Goal: Transaction & Acquisition: Purchase product/service

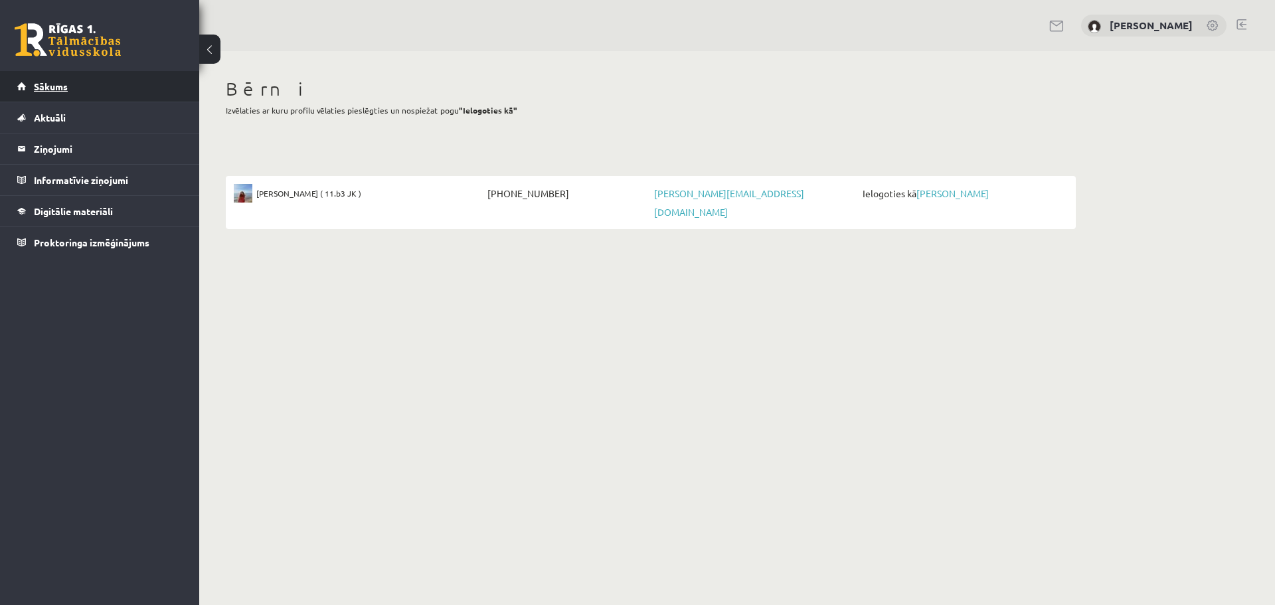
click at [59, 82] on span "Sākums" at bounding box center [51, 86] width 34 height 12
click at [55, 116] on span "Aktuāli" at bounding box center [50, 118] width 32 height 12
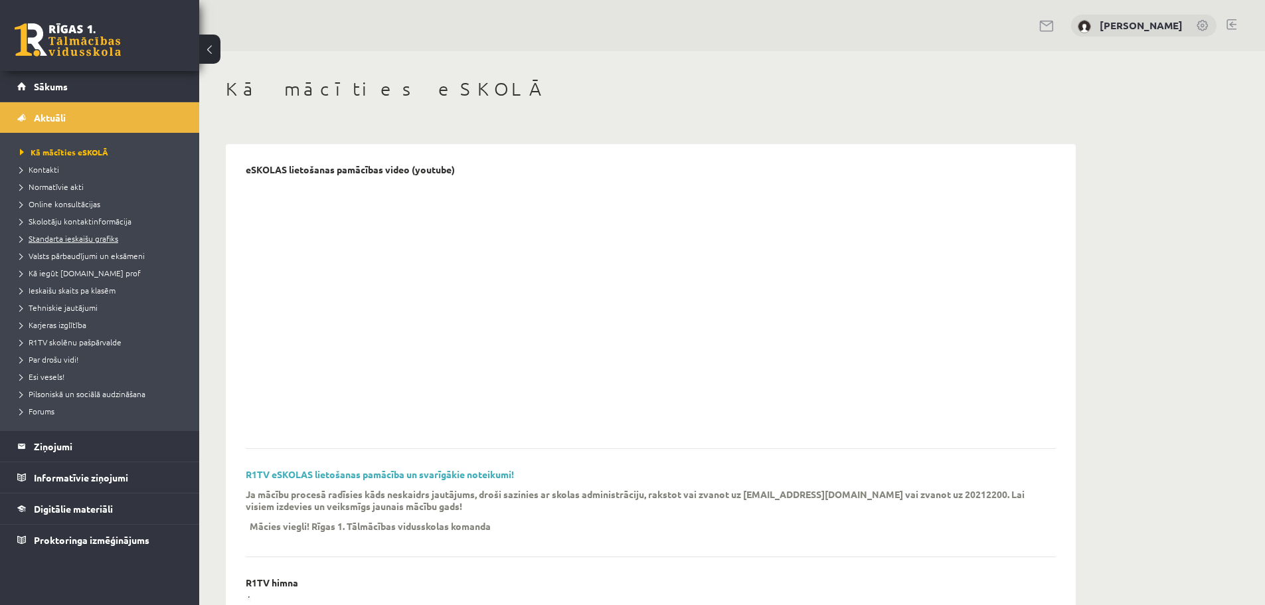
click at [80, 239] on span "Standarta ieskaišu grafiks" at bounding box center [69, 238] width 98 height 11
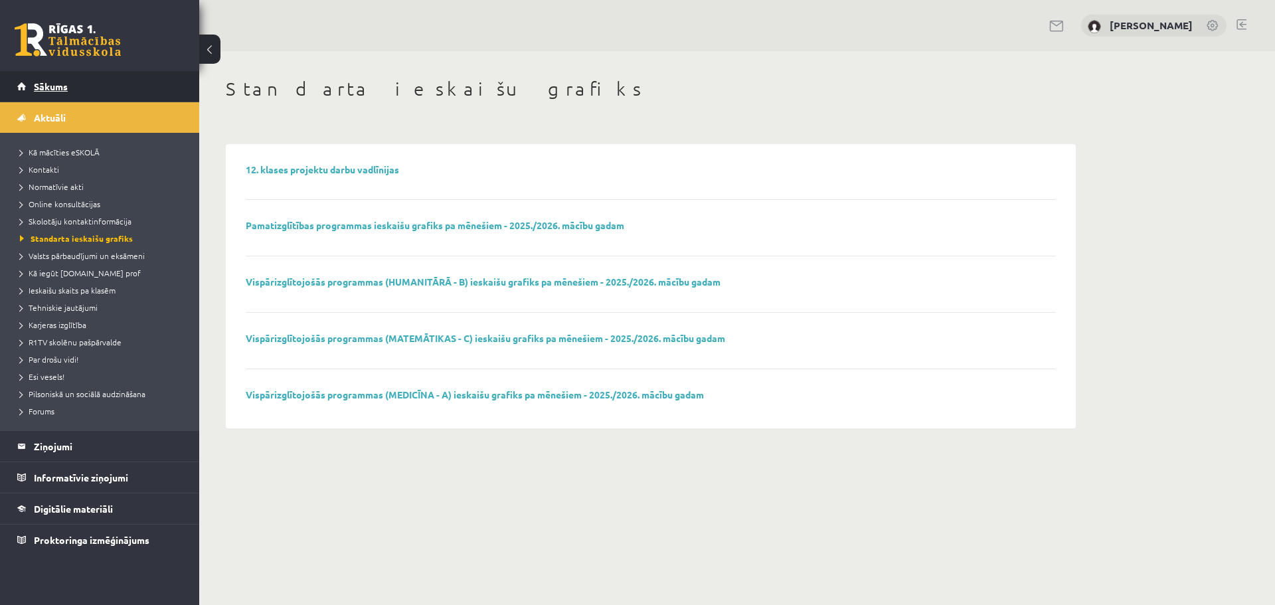
click at [46, 74] on link "Sākums" at bounding box center [99, 86] width 165 height 31
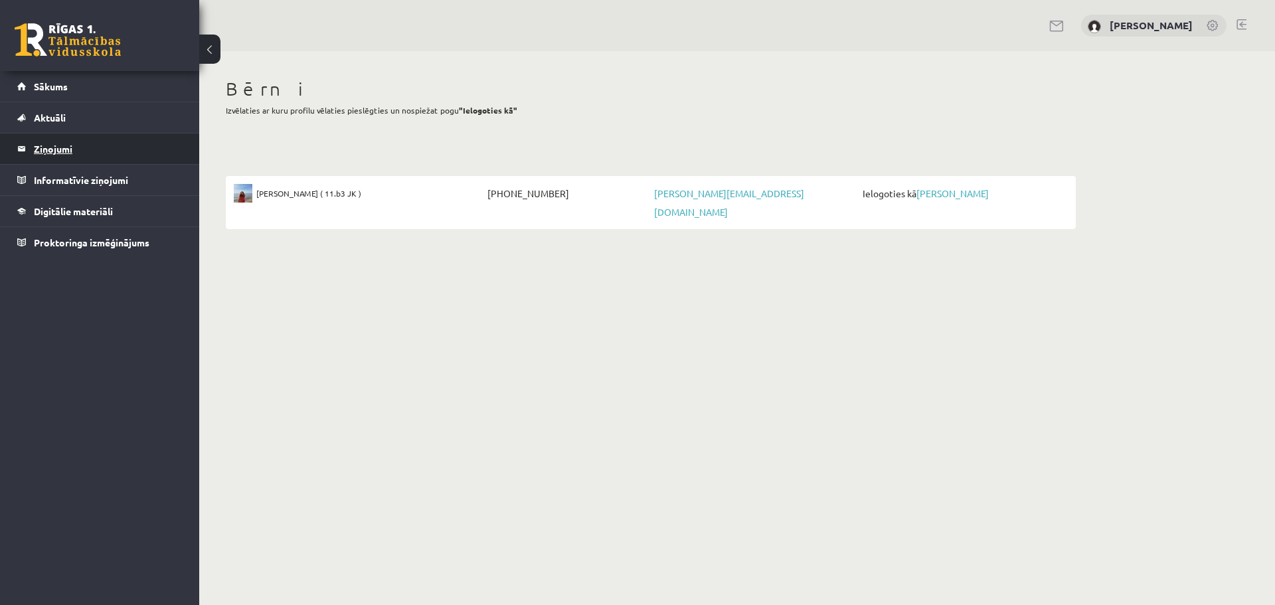
click at [64, 147] on legend "Ziņojumi 0" at bounding box center [108, 148] width 149 height 31
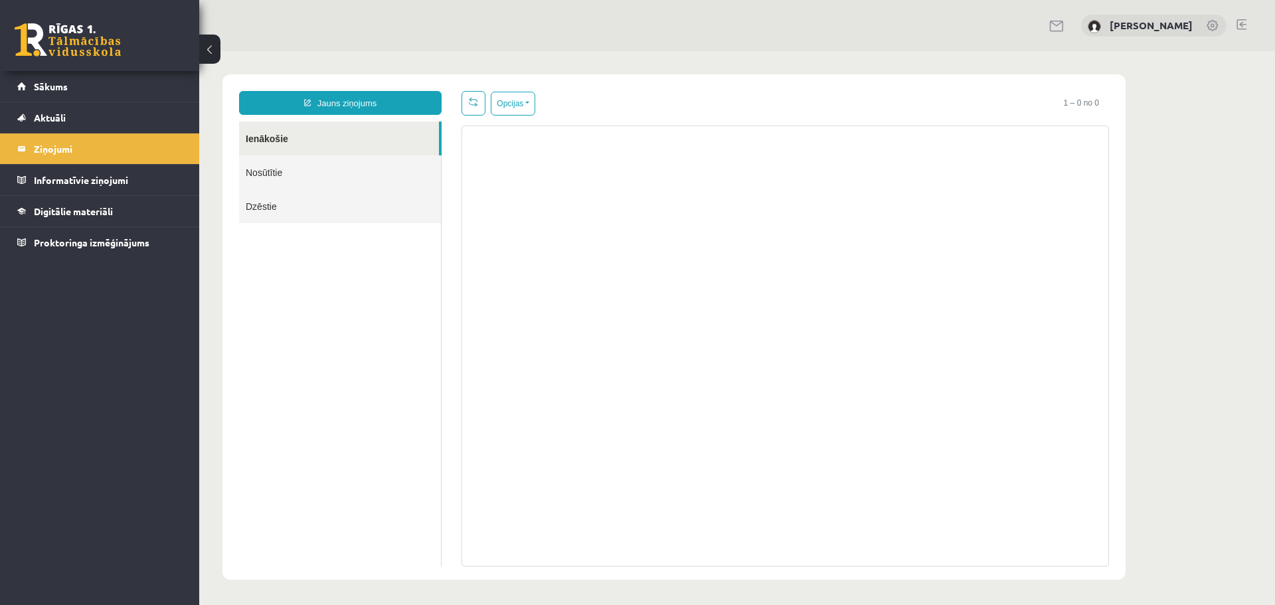
click at [262, 142] on link "Ienākošie" at bounding box center [339, 139] width 200 height 34
click at [64, 119] on span "Aktuāli" at bounding box center [50, 118] width 32 height 12
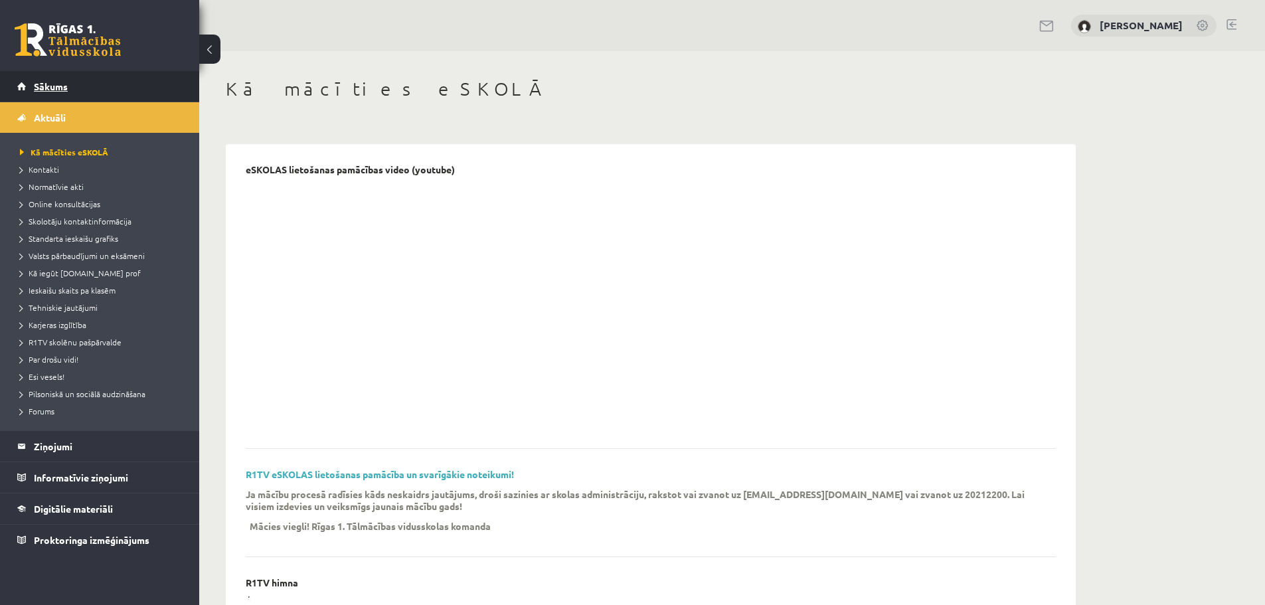
click at [52, 91] on span "Sākums" at bounding box center [51, 86] width 34 height 12
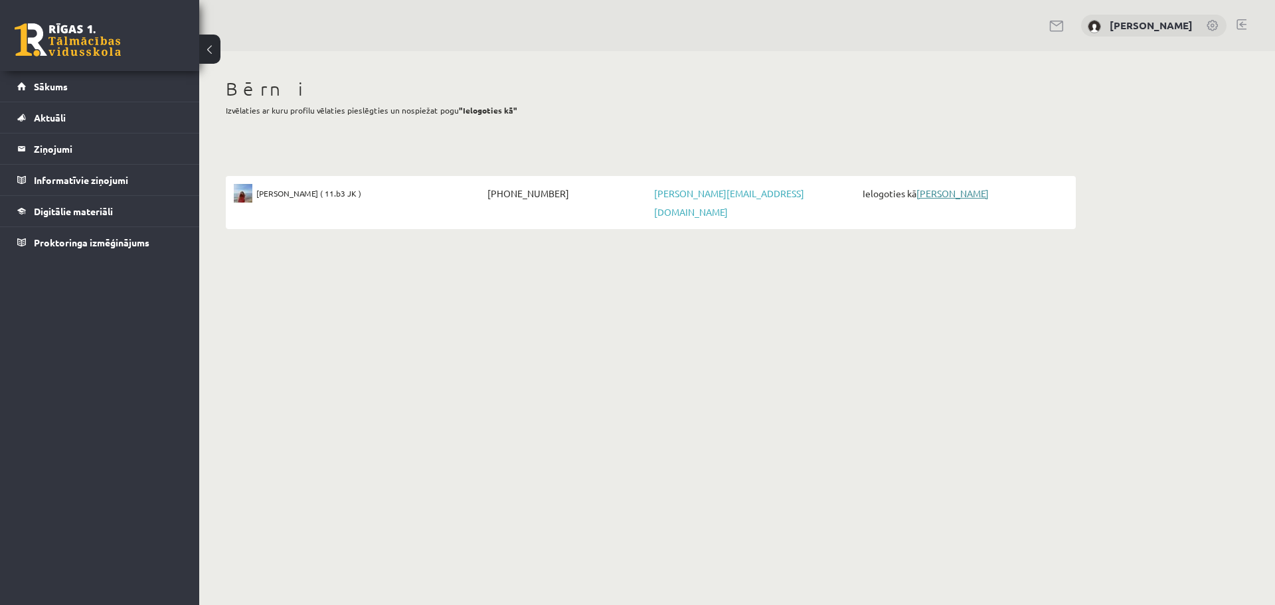
click at [932, 197] on link "[PERSON_NAME]" at bounding box center [952, 193] width 72 height 12
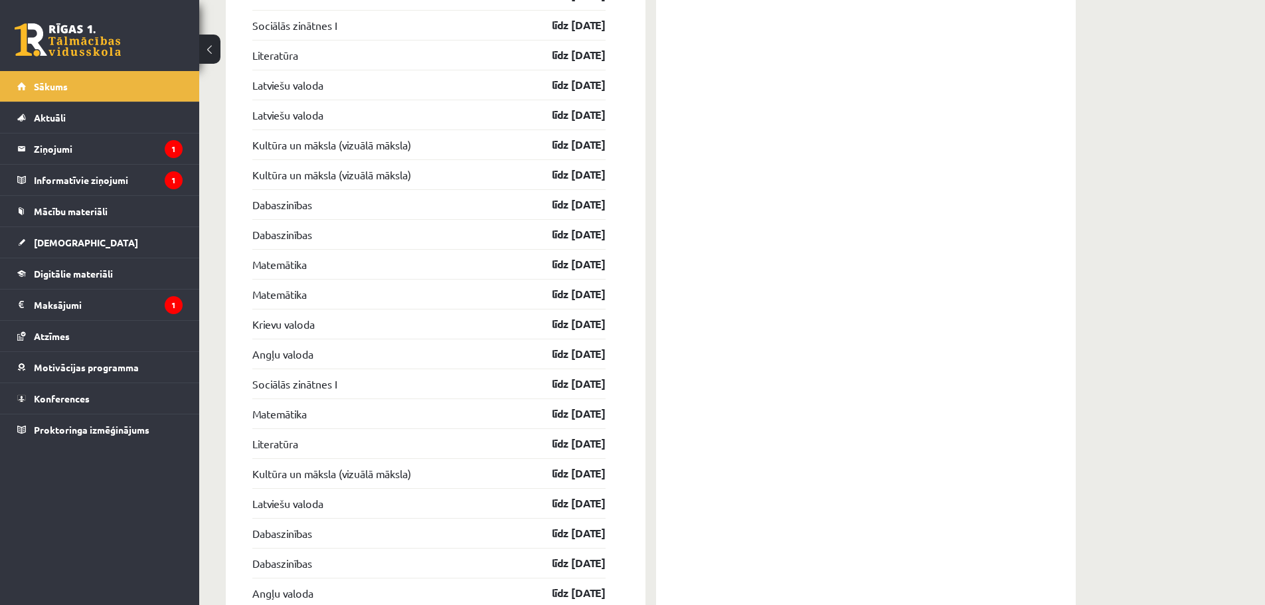
scroll to position [1373, 0]
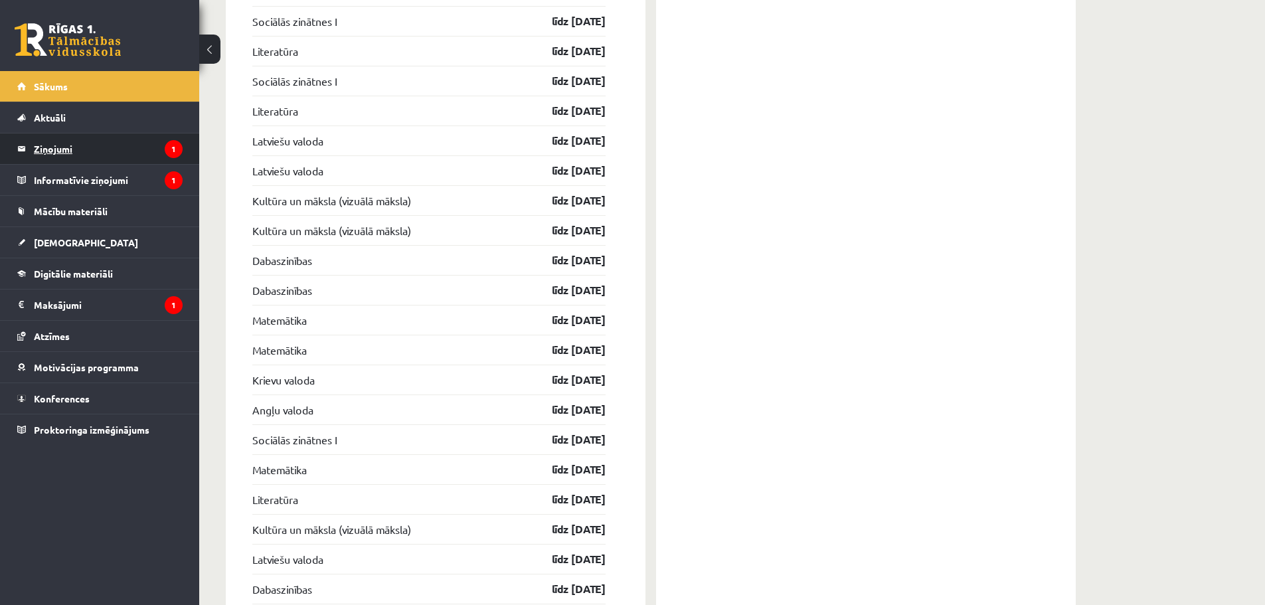
click at [32, 151] on link "Ziņojumi 1" at bounding box center [99, 148] width 165 height 31
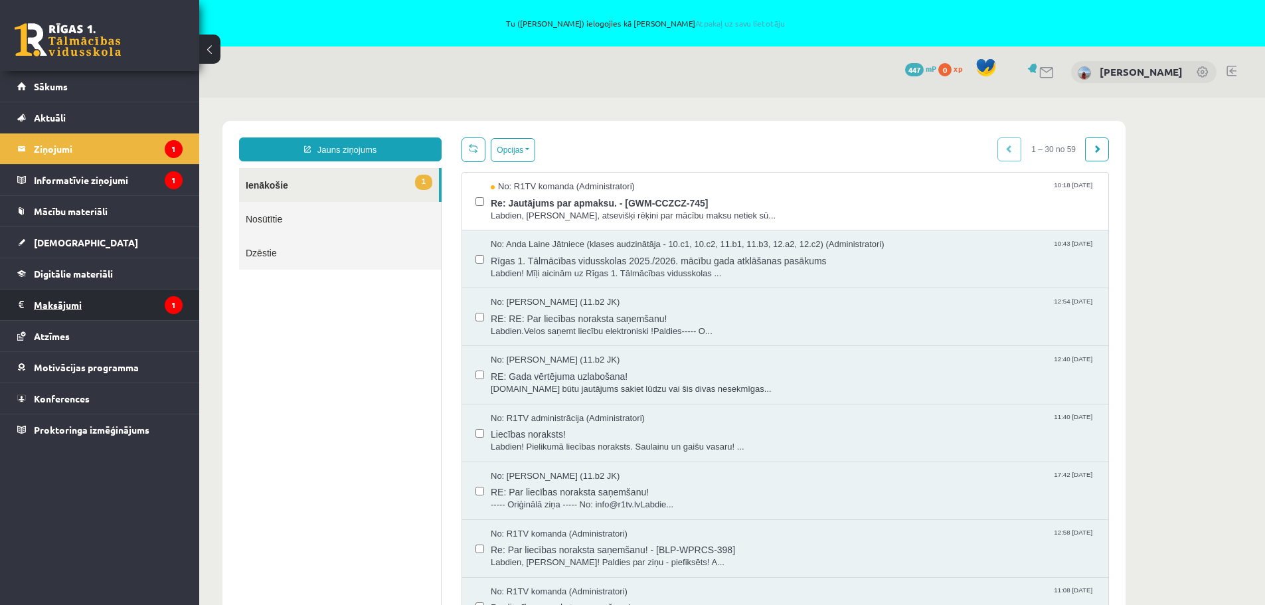
click at [74, 297] on legend "Maksājumi 1" at bounding box center [108, 304] width 149 height 31
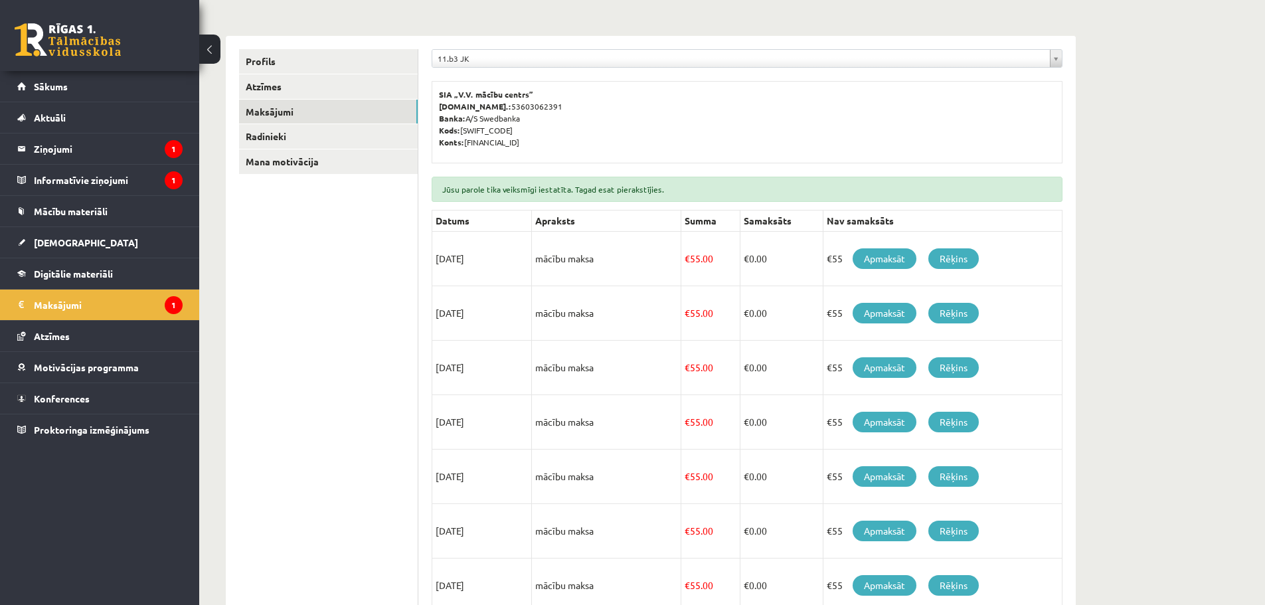
scroll to position [284, 0]
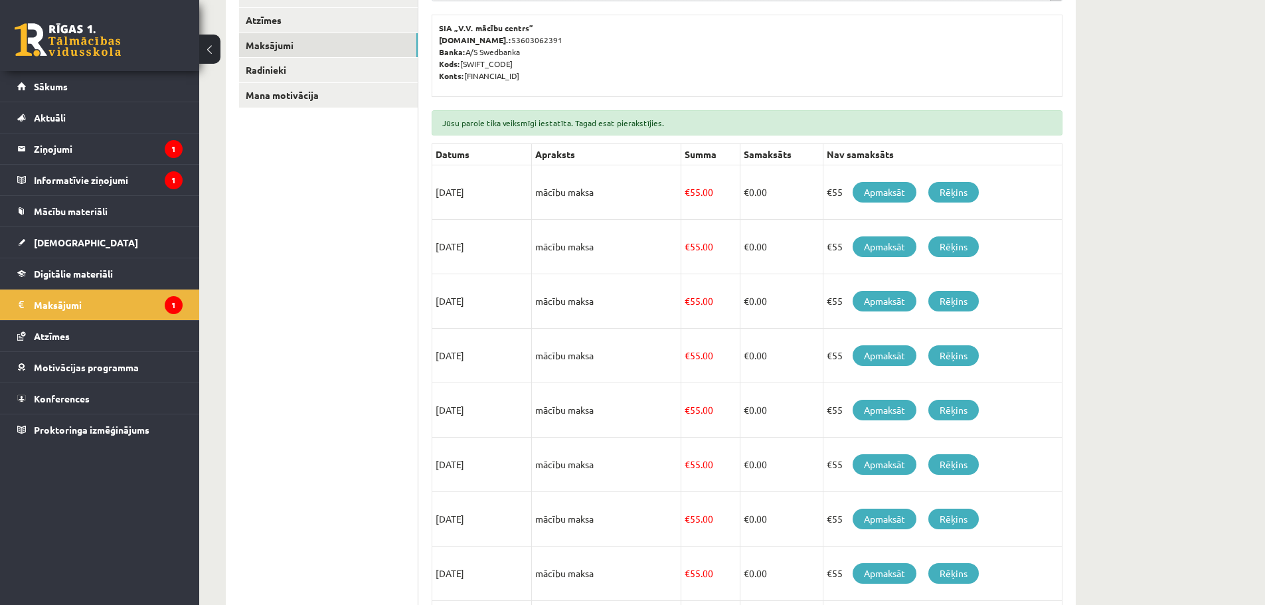
click at [898, 177] on td "€55 Apmaksāt Rēķins" at bounding box center [942, 192] width 239 height 54
click at [876, 191] on link "Apmaksāt" at bounding box center [885, 192] width 64 height 21
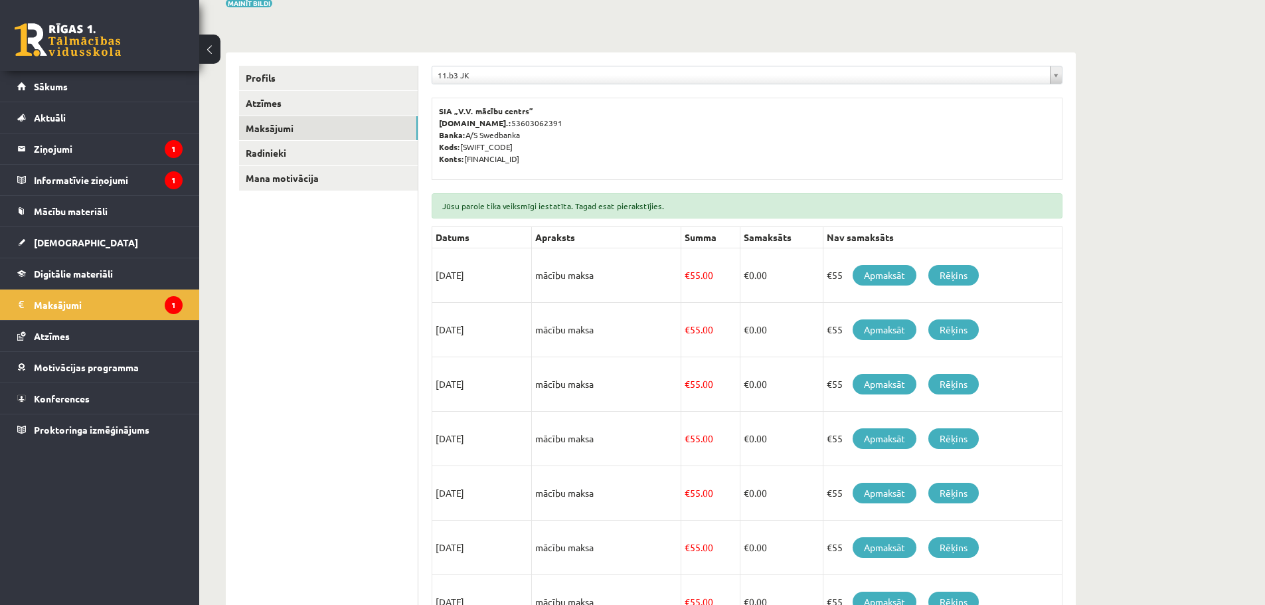
scroll to position [151, 0]
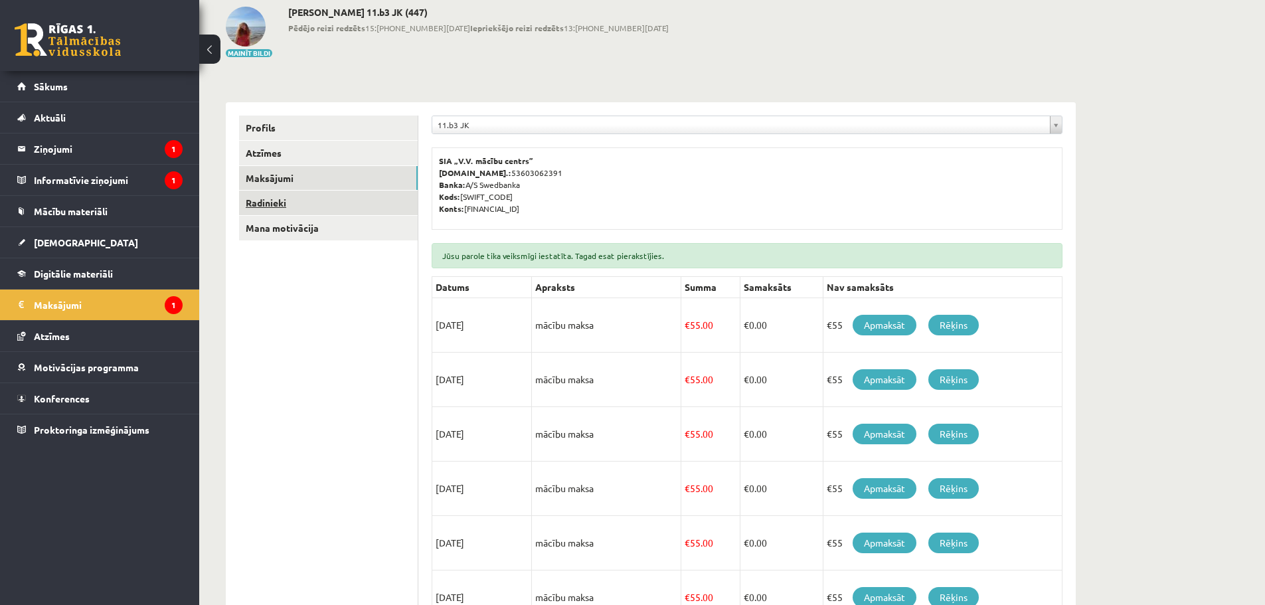
click at [307, 207] on link "Radinieki" at bounding box center [328, 203] width 179 height 25
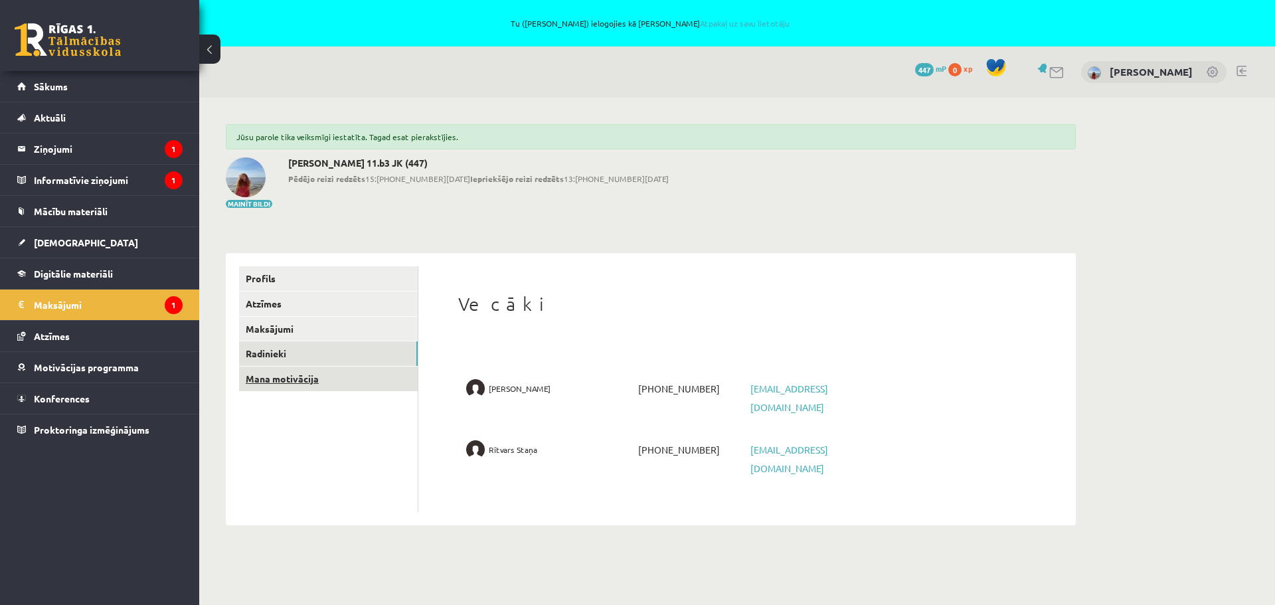
click at [280, 373] on link "Mana motivācija" at bounding box center [328, 379] width 179 height 25
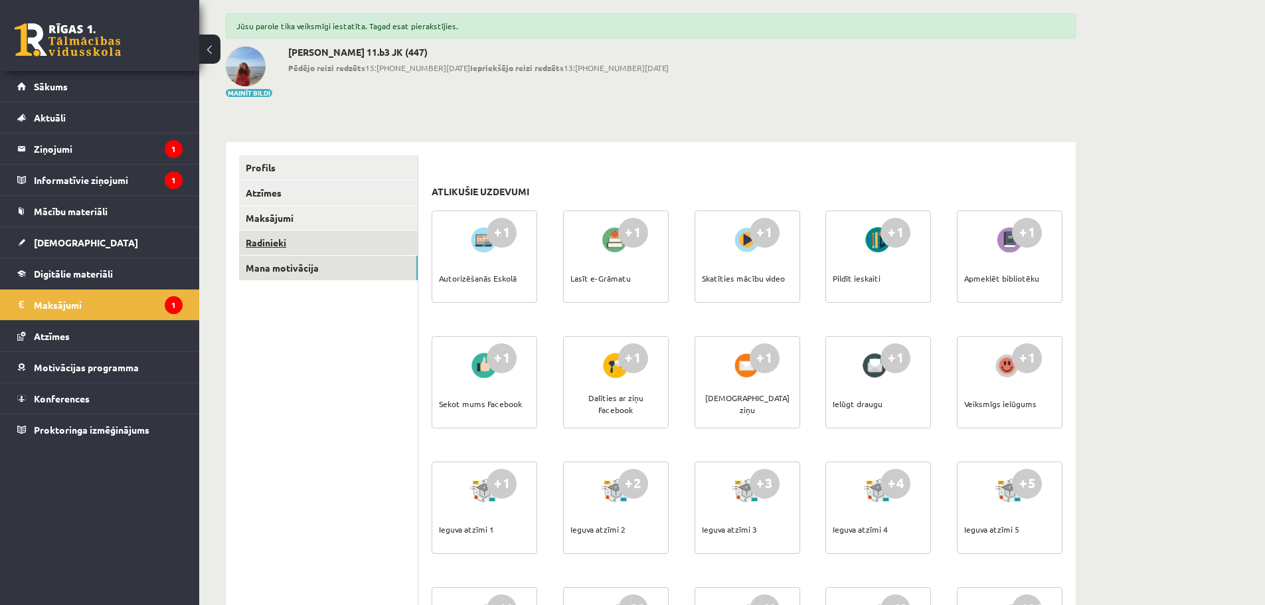
scroll to position [133, 0]
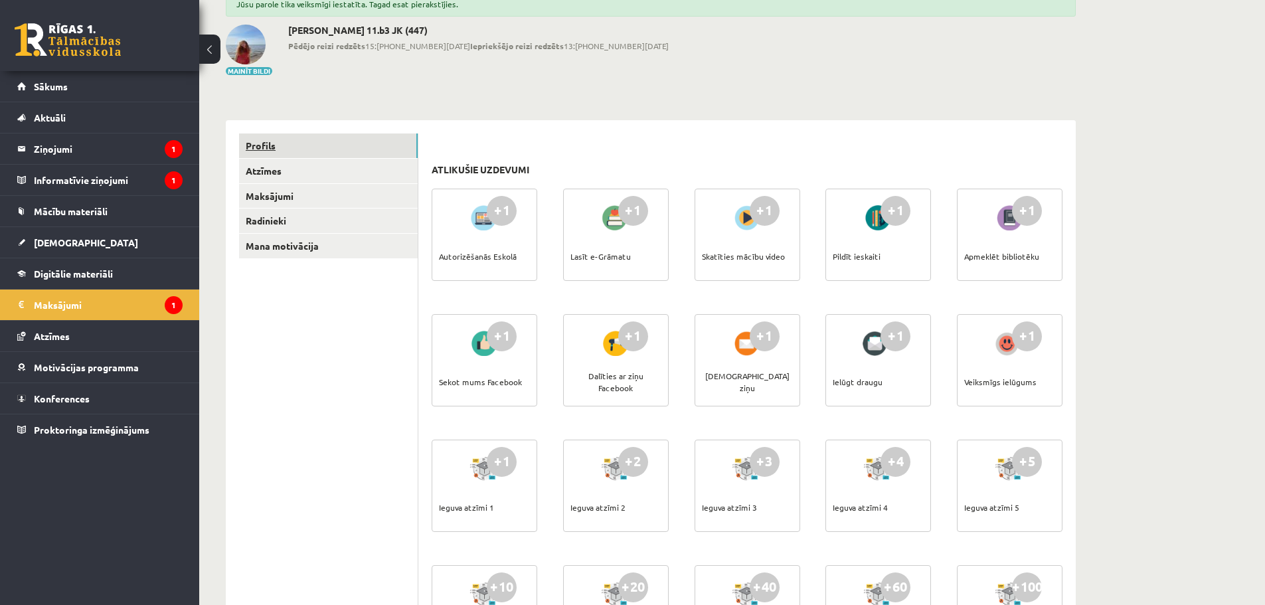
click at [273, 146] on link "Profils" at bounding box center [328, 145] width 179 height 25
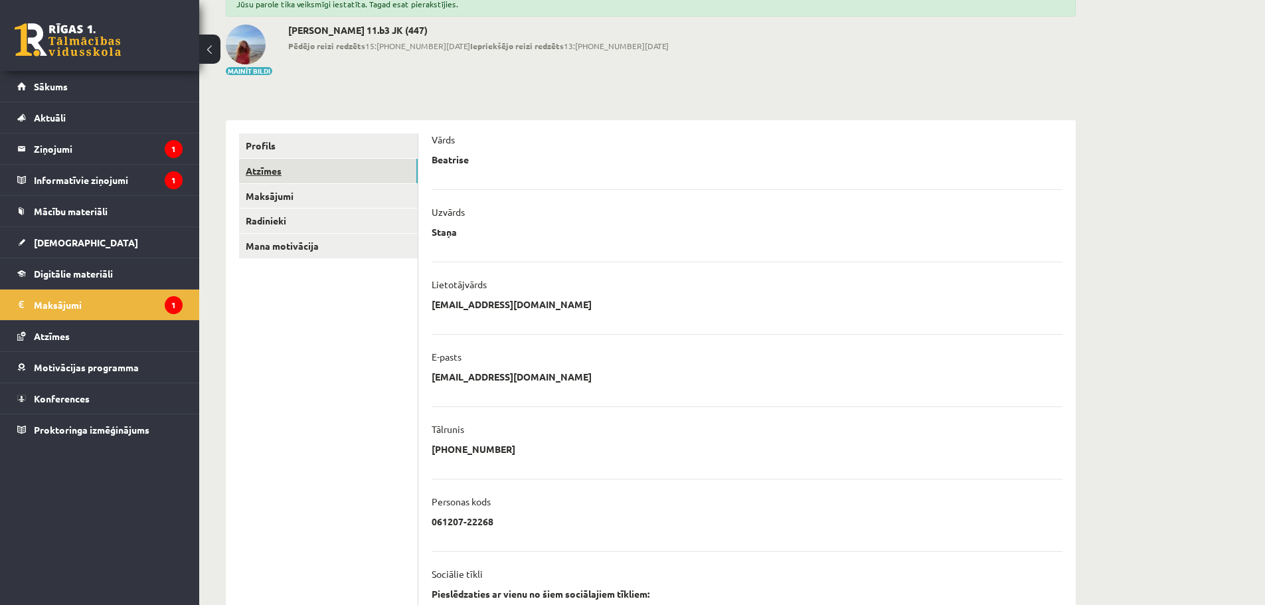
click at [272, 169] on link "Atzīmes" at bounding box center [328, 171] width 179 height 25
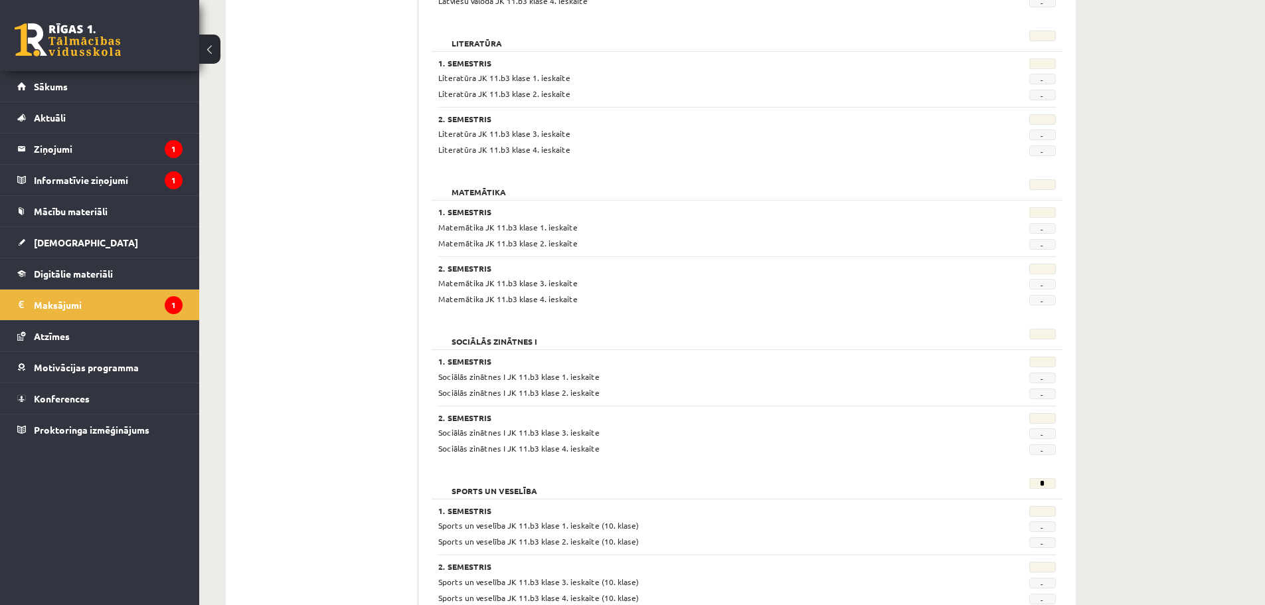
scroll to position [1086, 0]
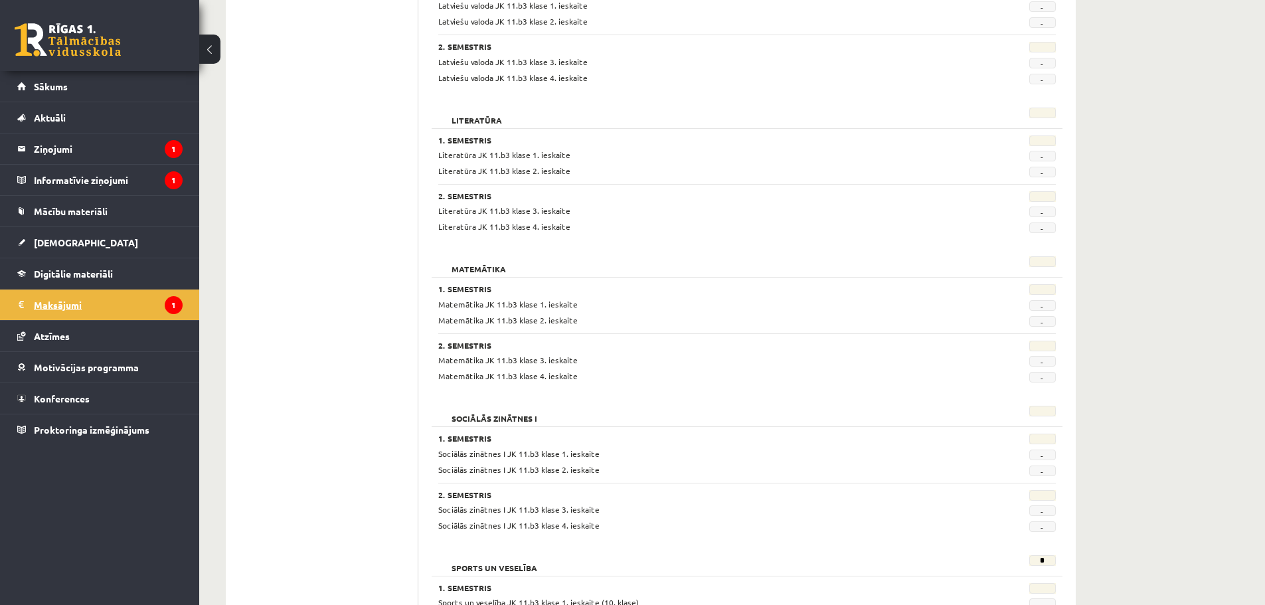
click at [106, 307] on legend "Maksājumi 1" at bounding box center [108, 304] width 149 height 31
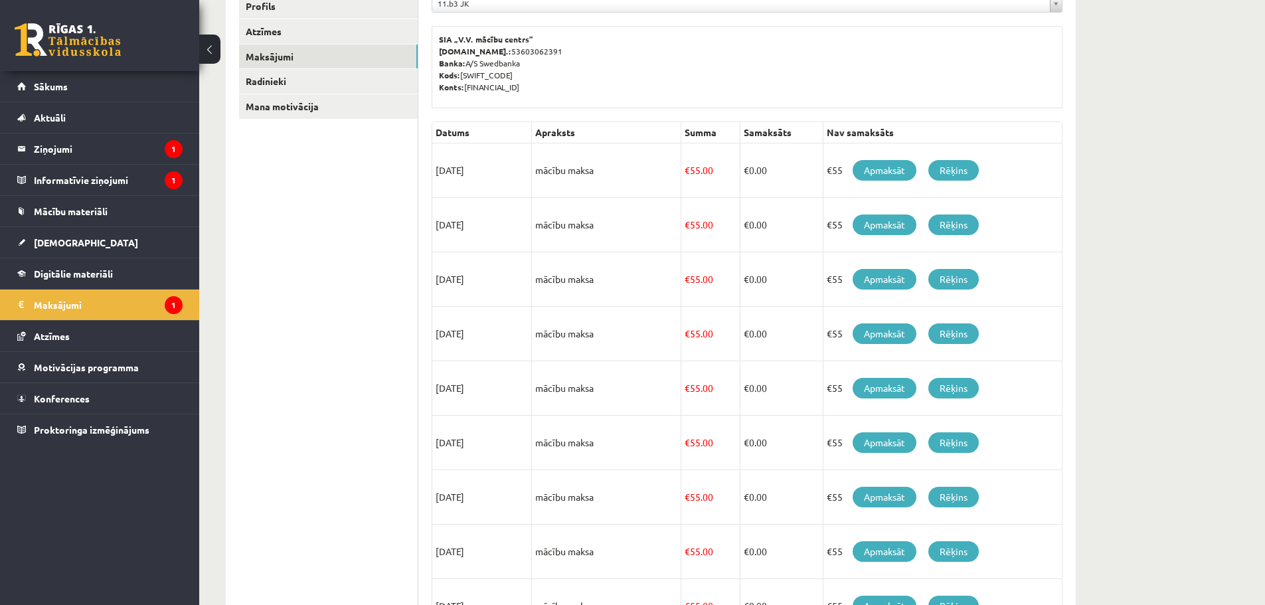
scroll to position [217, 0]
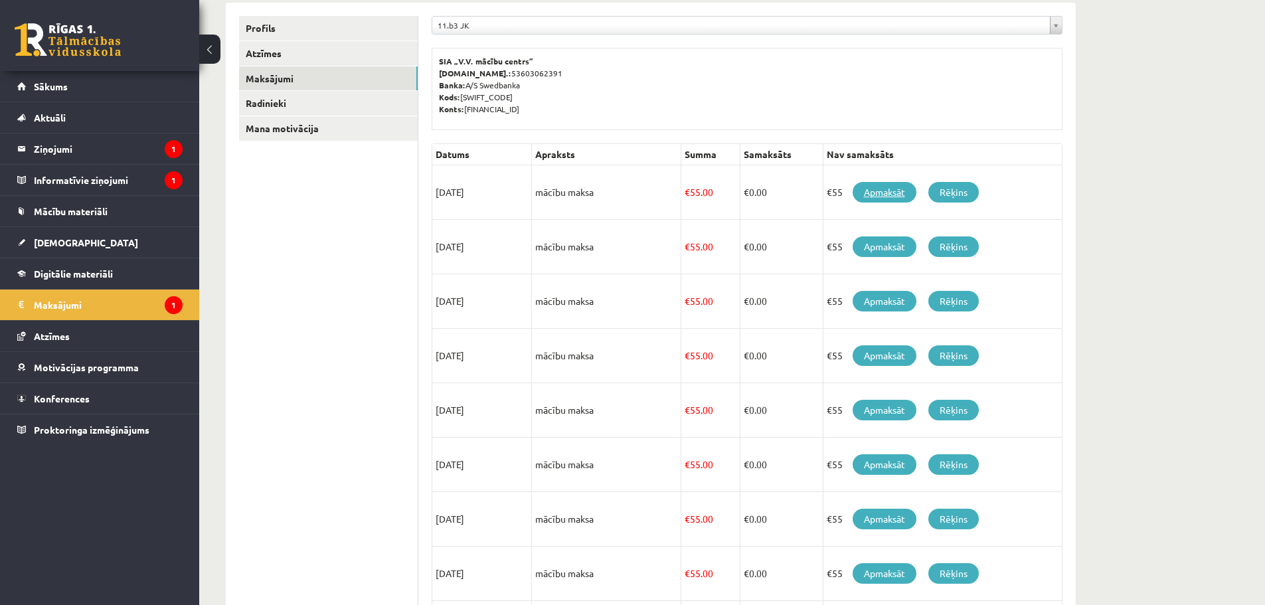
click at [881, 197] on link "Apmaksāt" at bounding box center [885, 192] width 64 height 21
